Goal: Task Accomplishment & Management: Use online tool/utility

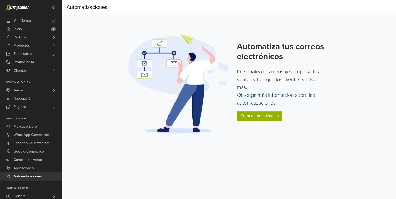
click at [268, 97] on link "Obtenga más información sobre las automatizaciones" at bounding box center [276, 99] width 78 height 14
click at [26, 60] on span "Promociones" at bounding box center [24, 62] width 21 height 8
click at [266, 118] on link "Crear automatización" at bounding box center [259, 116] width 45 height 10
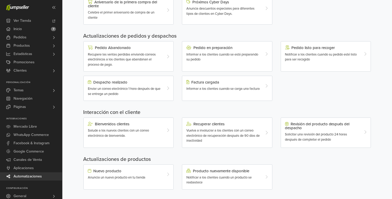
scroll to position [131, 0]
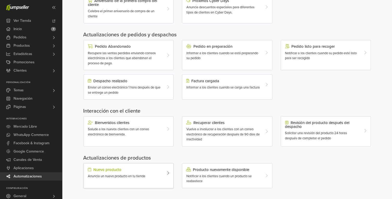
click at [167, 172] on icon at bounding box center [168, 173] width 3 height 4
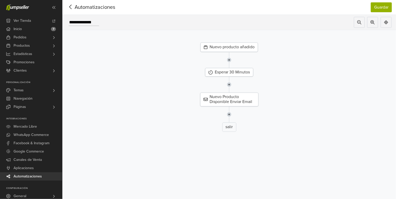
click at [70, 7] on icon at bounding box center [71, 7] width 8 height 6
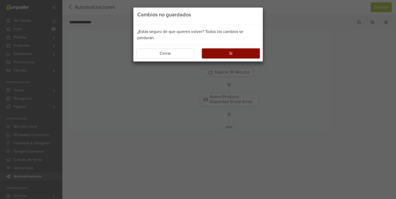
click at [221, 52] on button "Sí" at bounding box center [231, 54] width 58 height 10
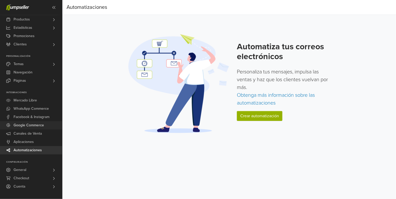
click at [38, 125] on span "Google Commerce" at bounding box center [29, 125] width 30 height 8
